Goal: Task Accomplishment & Management: Manage account settings

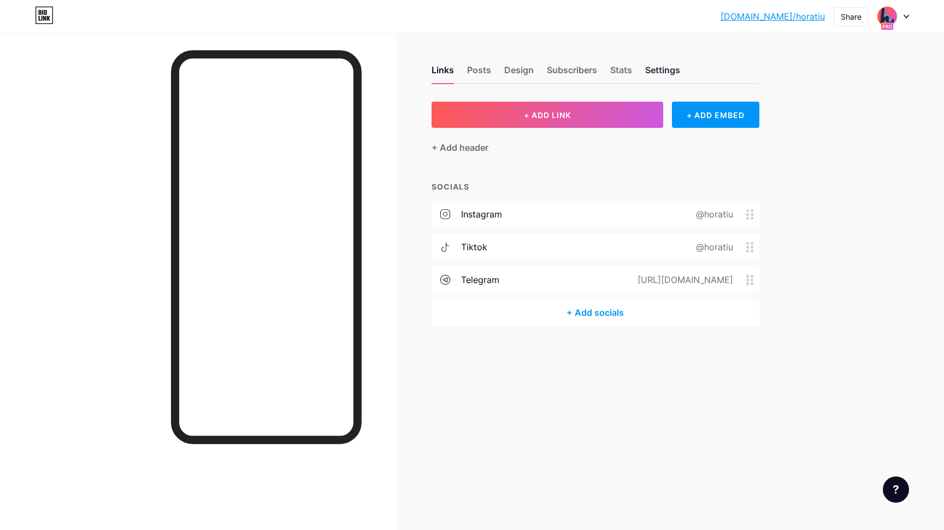
click at [658, 75] on div "Settings" at bounding box center [662, 73] width 35 height 20
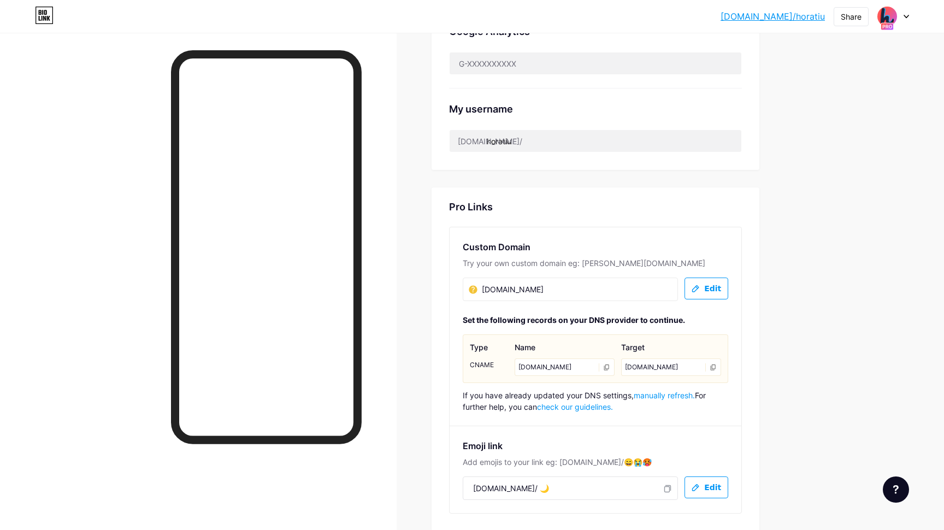
scroll to position [434, 0]
click at [722, 285] on button "Edit" at bounding box center [707, 290] width 44 height 22
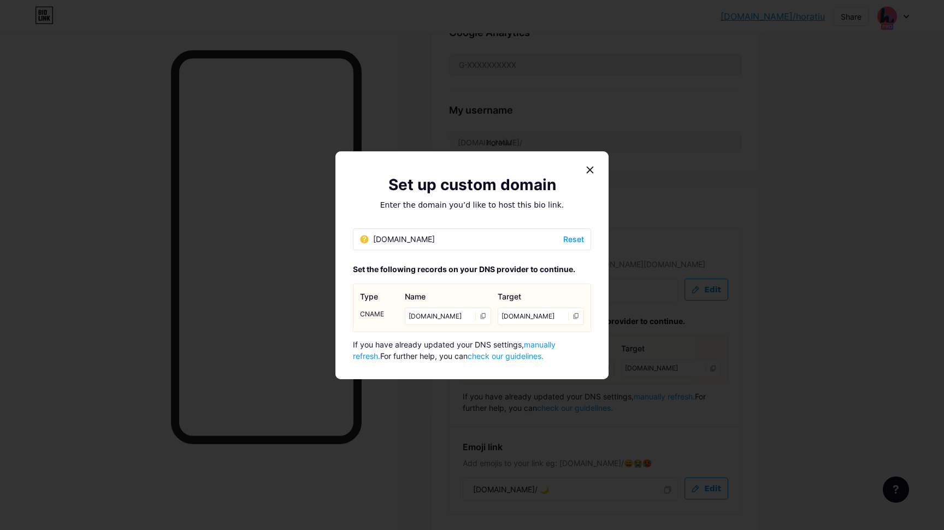
click at [563, 238] on span "Reset" at bounding box center [573, 238] width 21 height 11
click at [428, 244] on div "[DOMAIN_NAME]" at bounding box center [397, 238] width 75 height 11
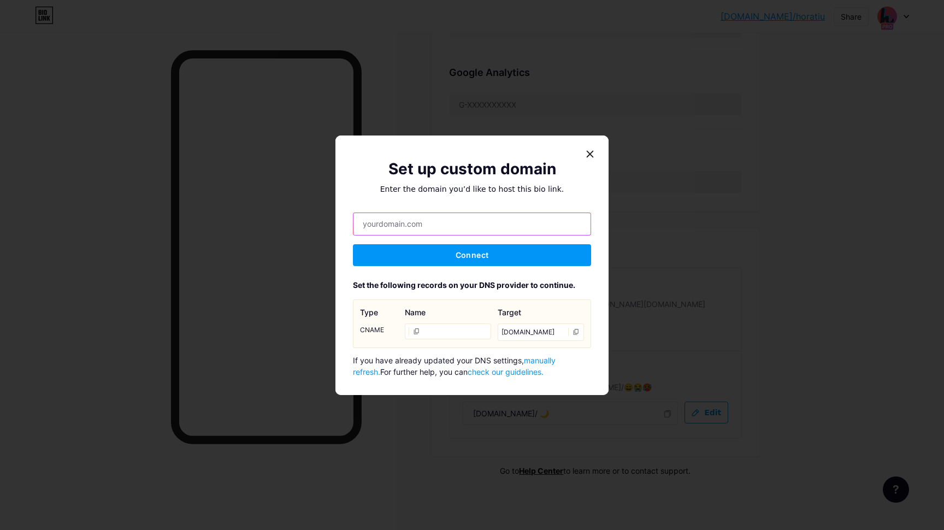
click at [408, 227] on input "text" at bounding box center [471, 224] width 237 height 22
type input "b"
type input "[DOMAIN_NAME]"
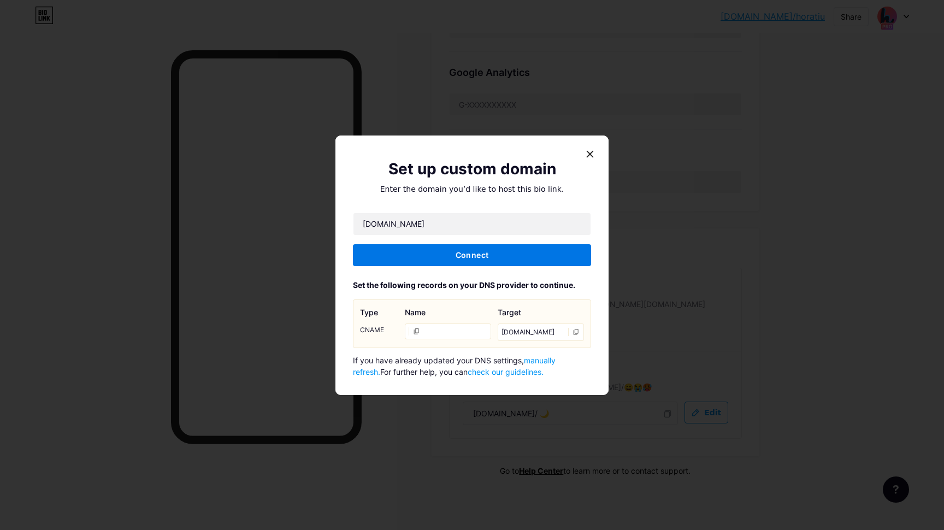
click at [461, 252] on span "Connect" at bounding box center [472, 254] width 33 height 9
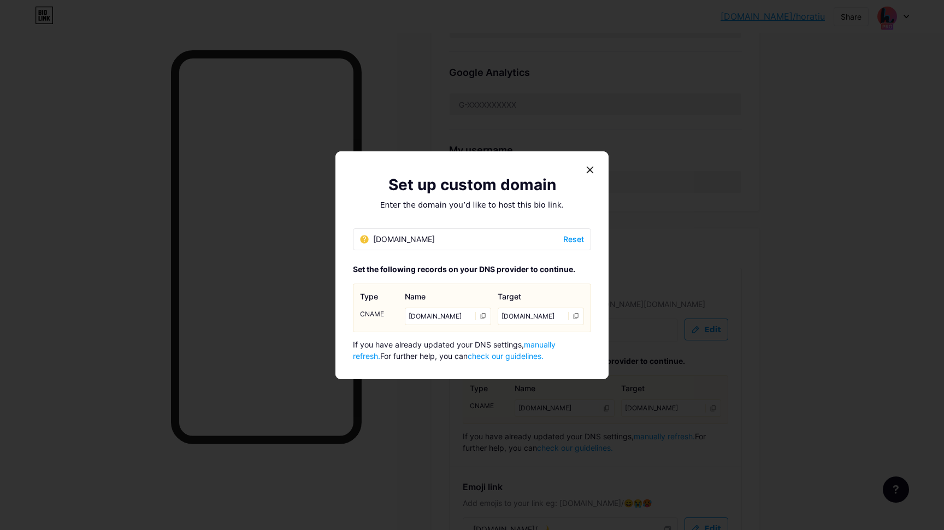
click at [544, 343] on span "manually refresh." at bounding box center [454, 350] width 203 height 21
click at [551, 347] on span "manually refresh." at bounding box center [454, 350] width 203 height 21
click at [477, 359] on link "check our guidelines." at bounding box center [506, 355] width 76 height 9
click at [363, 238] on icon at bounding box center [364, 239] width 8 height 8
click at [552, 344] on span "manually refresh." at bounding box center [454, 350] width 203 height 21
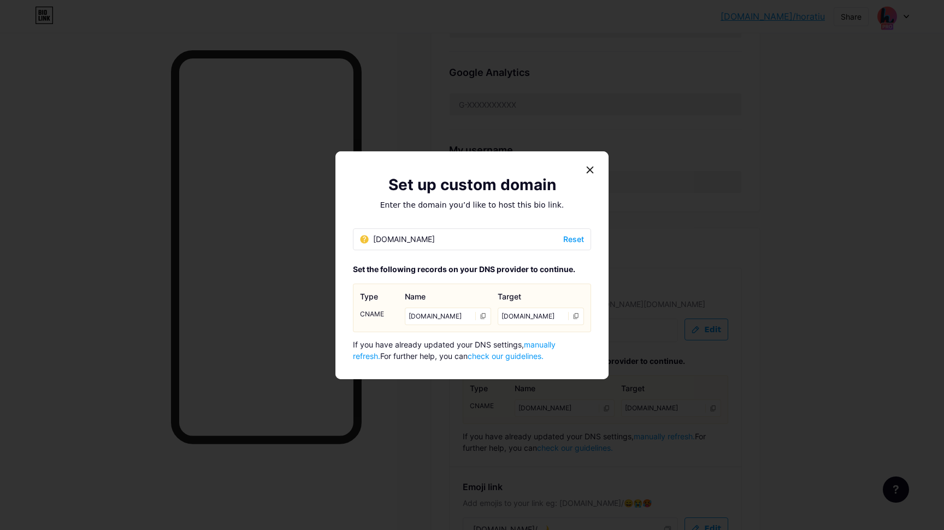
click at [543, 349] on span "manually refresh." at bounding box center [454, 350] width 203 height 21
click at [575, 318] on icon at bounding box center [576, 315] width 7 height 7
click at [480, 317] on icon at bounding box center [483, 315] width 7 height 7
click at [546, 344] on span "manually refresh." at bounding box center [454, 350] width 203 height 21
click at [592, 169] on div at bounding box center [590, 170] width 20 height 20
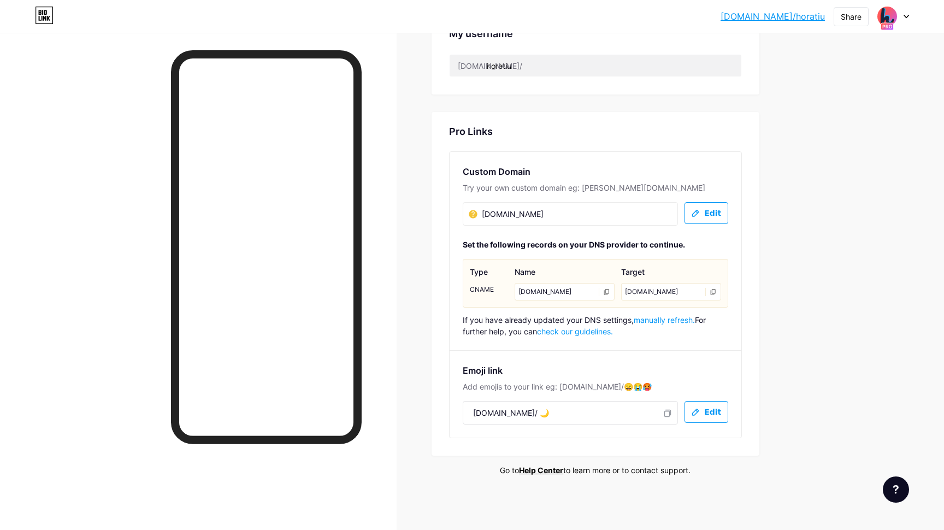
scroll to position [510, 0]
click at [888, 26] on icon at bounding box center [887, 27] width 9 height 4
click at [888, 23] on rect at bounding box center [887, 26] width 13 height 7
click at [660, 321] on span "manually refresh." at bounding box center [664, 320] width 61 height 9
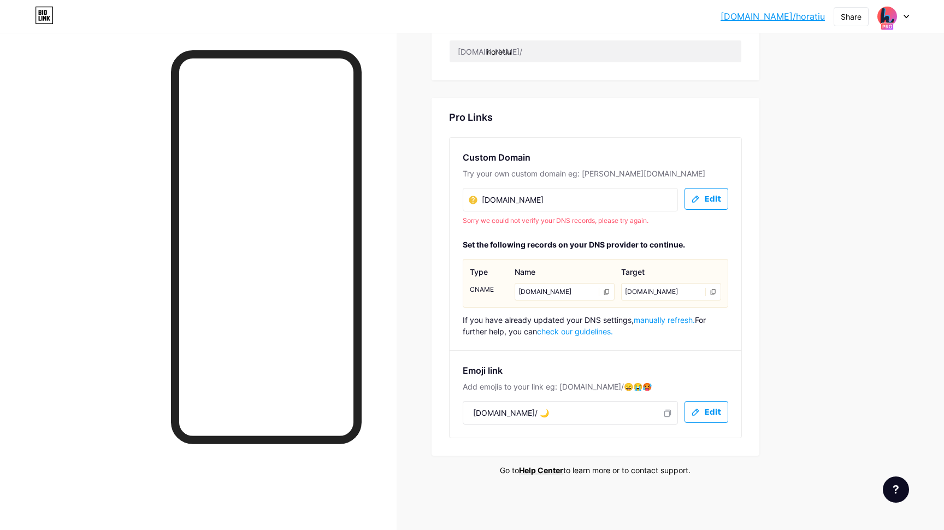
scroll to position [524, 0]
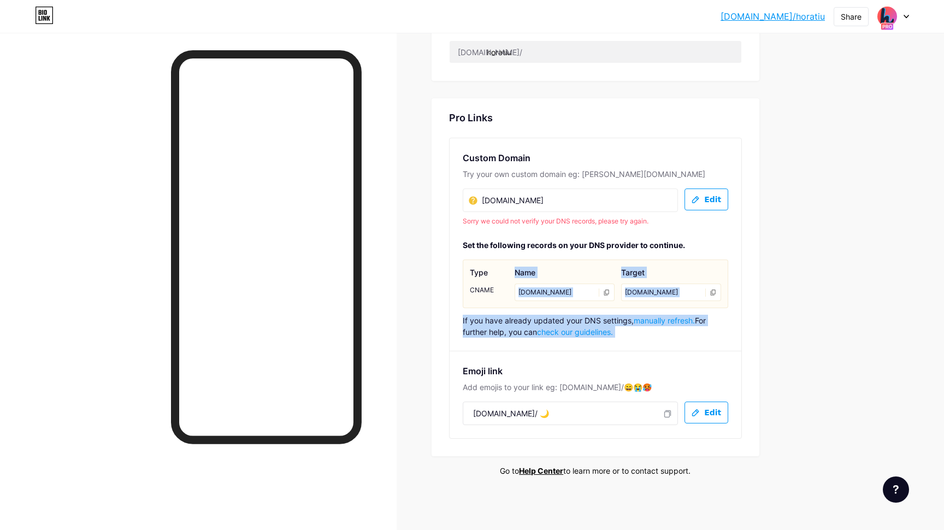
drag, startPoint x: 612, startPoint y: 265, endPoint x: 720, endPoint y: 352, distance: 138.6
click at [720, 353] on div "Custom Domain Try your own custom domain eg: [PERSON_NAME][DOMAIN_NAME] [DOMAIN…" at bounding box center [595, 288] width 293 height 301
click at [494, 328] on div "If you have already updated your DNS settings, manually refresh. For further he…" at bounding box center [595, 326] width 265 height 23
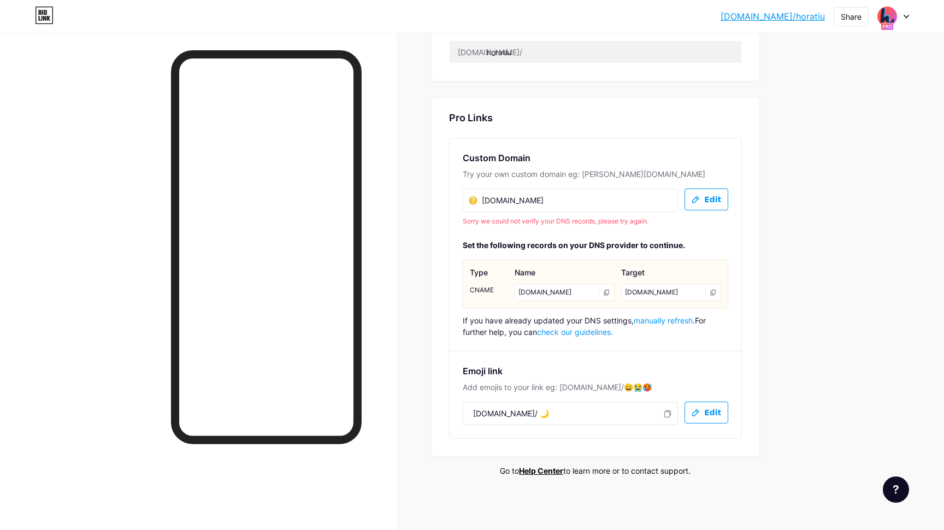
click at [668, 318] on span "manually refresh." at bounding box center [664, 320] width 61 height 9
